Goal: Check status: Verify the current state of an ongoing process or item

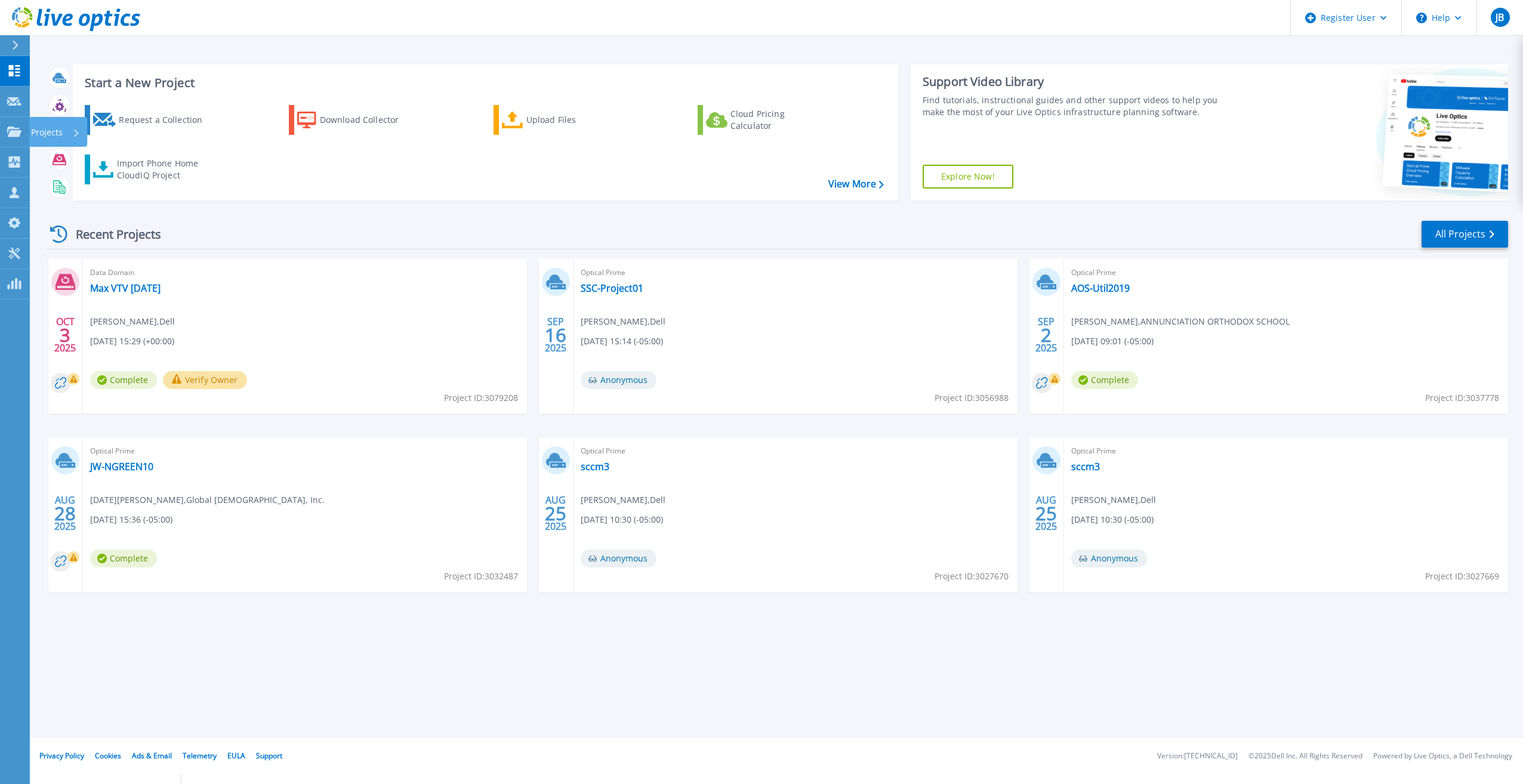
drag, startPoint x: 26, startPoint y: 132, endPoint x: 31, endPoint y: 148, distance: 16.8
click at [26, 132] on link "Projects Projects" at bounding box center [15, 132] width 30 height 31
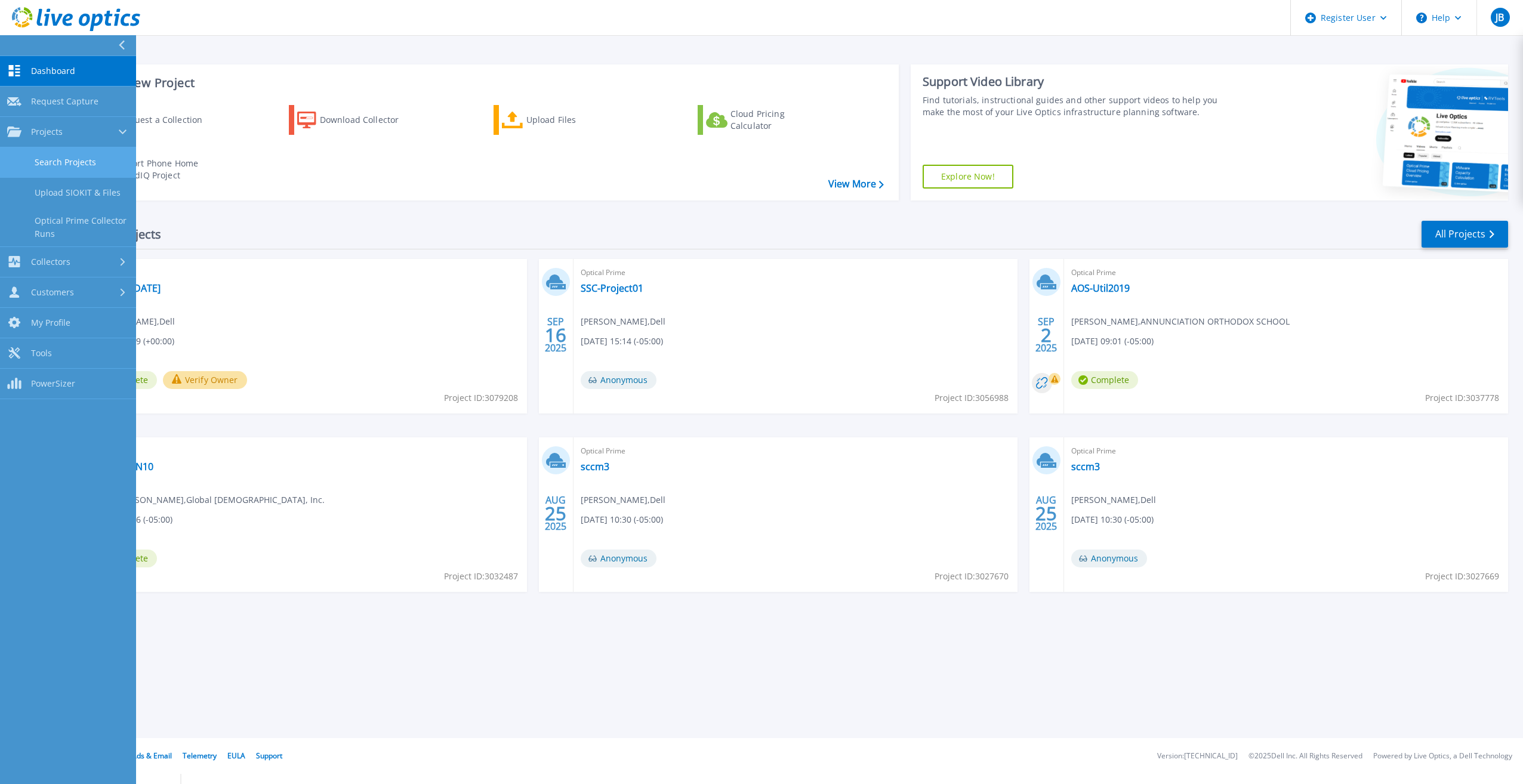
click at [34, 156] on link "Search Projects" at bounding box center [68, 162] width 136 height 31
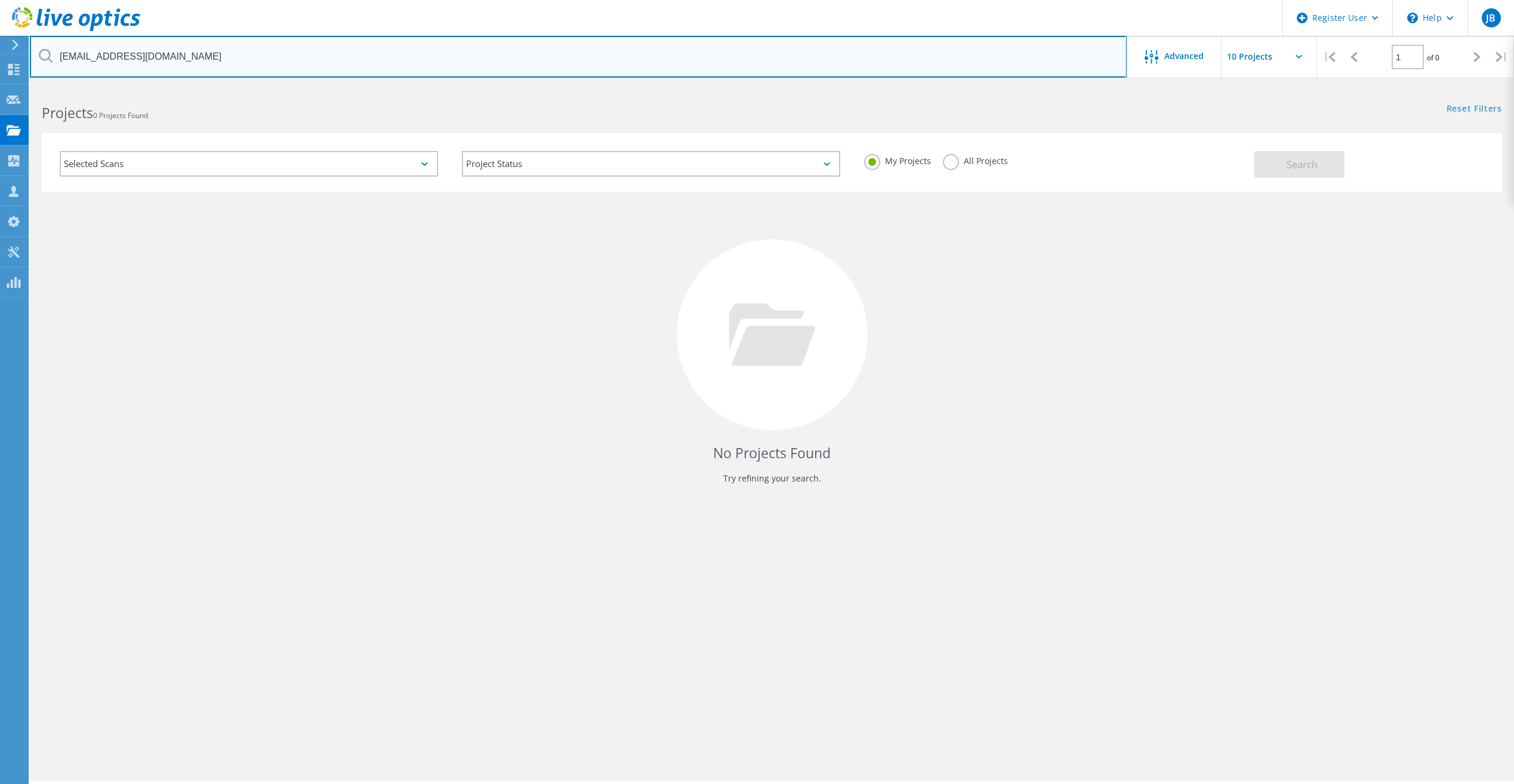
drag, startPoint x: 240, startPoint y: 57, endPoint x: -2, endPoint y: 50, distance: 242.1
click at [0, 50] on html "Register User \n Help Explore Helpful Articles Contact Support JB Dell User Jac…" at bounding box center [757, 453] width 1514 height 906
paste input "duryeai@usd450.net"
type input "[EMAIL_ADDRESS][DOMAIN_NAME]"
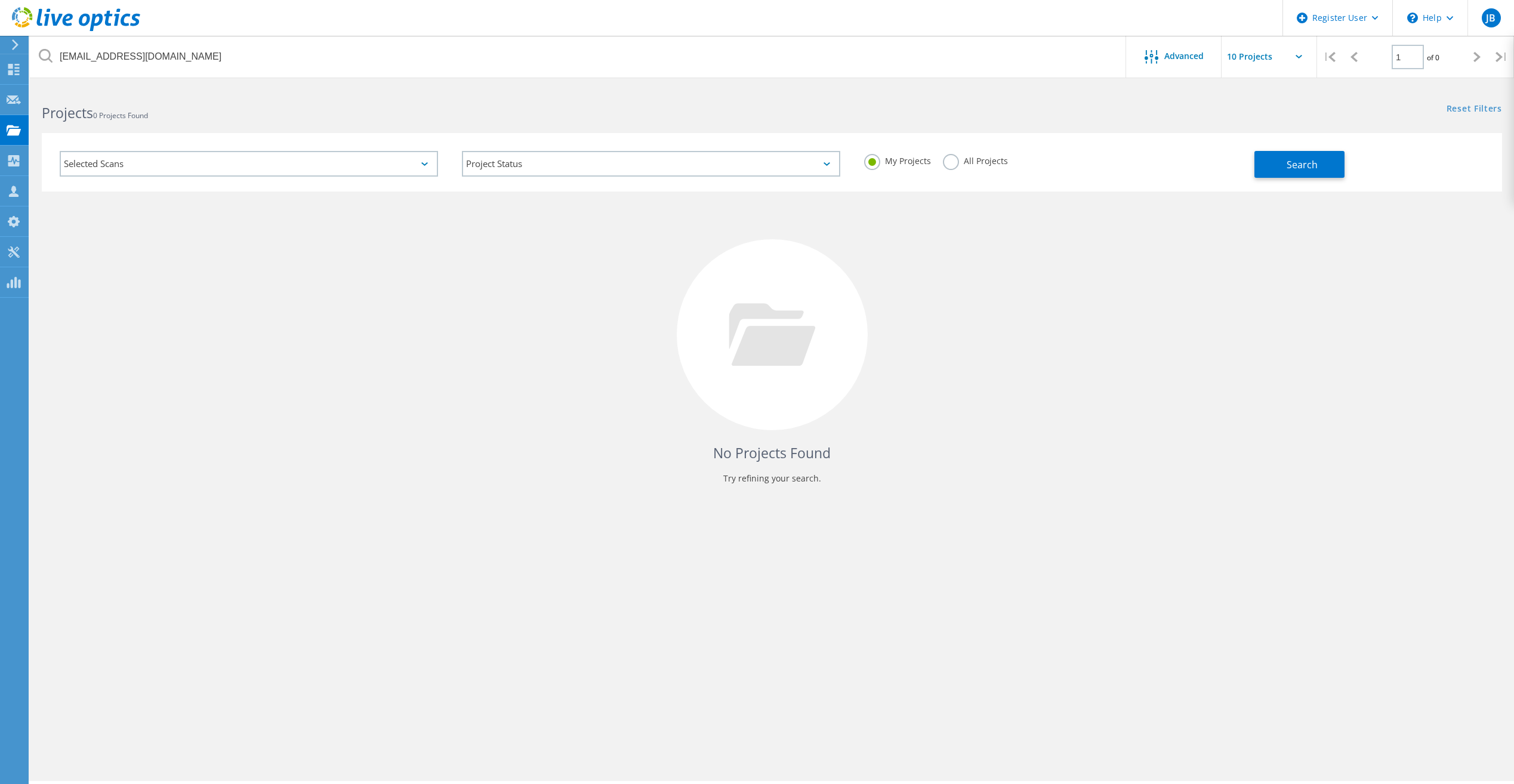
click at [953, 160] on label "All Projects" at bounding box center [976, 159] width 65 height 12
click at [0, 0] on input "All Projects" at bounding box center [0, 0] width 0 height 0
click at [1304, 180] on div "Selected Scans Project Status In Progress Complete Published Anonymous Archived…" at bounding box center [772, 162] width 1460 height 59
click at [1304, 171] on span "Search" at bounding box center [1302, 165] width 31 height 13
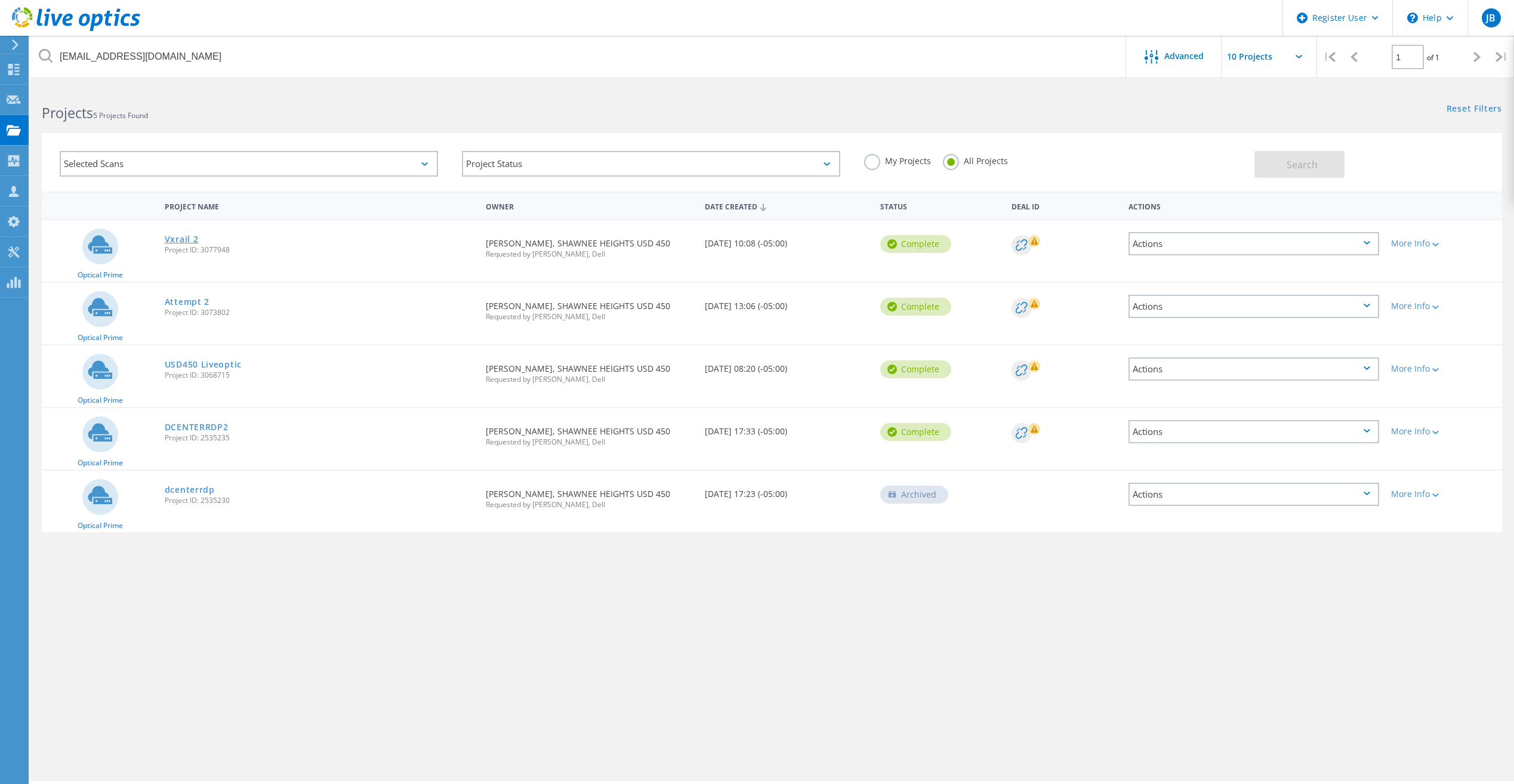
click at [183, 239] on link "Vxrail 2" at bounding box center [182, 239] width 34 height 9
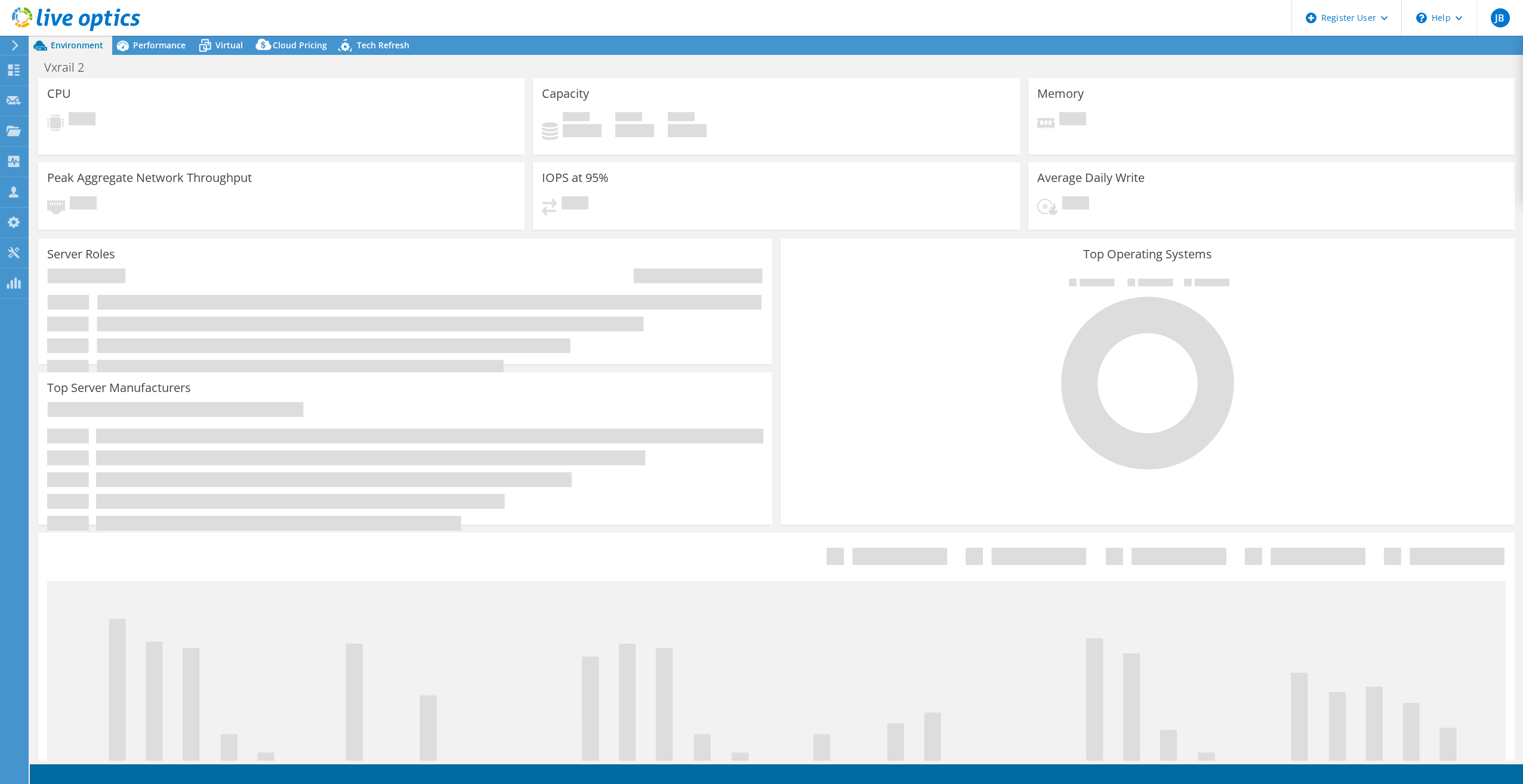
select select "USD"
